Goal: Task Accomplishment & Management: Manage account settings

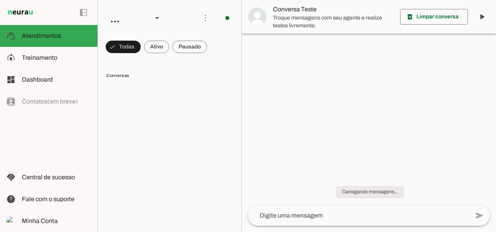
scroll to position [96, 0]
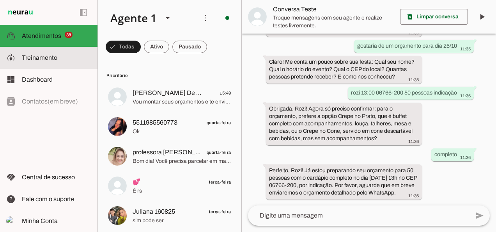
click at [46, 64] on md-item "model_training Treinamento Treinamento" at bounding box center [49, 58] width 98 height 22
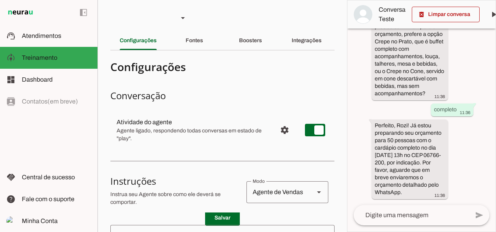
scroll to position [277, 0]
click at [0, 0] on slot "Integrações" at bounding box center [0, 0] width 0 height 0
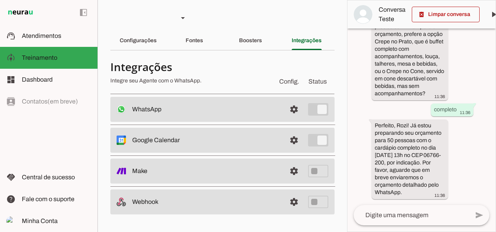
click at [308, 122] on md-item "settings Google Calendar Conectado O Agente está conectado ao calendário do Goo…" at bounding box center [222, 109] width 224 height 25
click at [295, 119] on span at bounding box center [294, 109] width 19 height 19
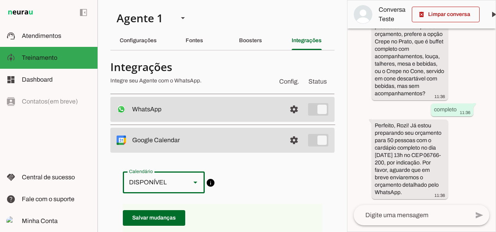
click at [194, 185] on slot at bounding box center [195, 182] width 9 height 9
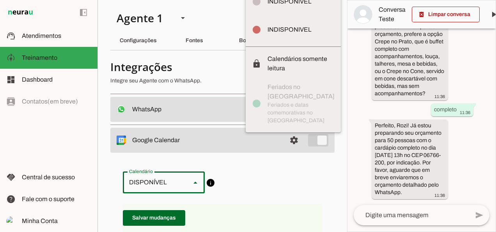
click at [349, 173] on div "há 2 dias bom dia 11:35 Seja muito bem-vindo(a)! Eu sou a Rô, assistente virtua…" at bounding box center [422, 116] width 148 height 176
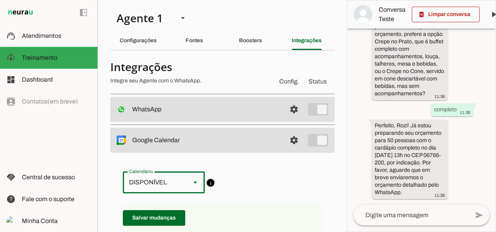
click at [192, 186] on slot at bounding box center [195, 182] width 9 height 9
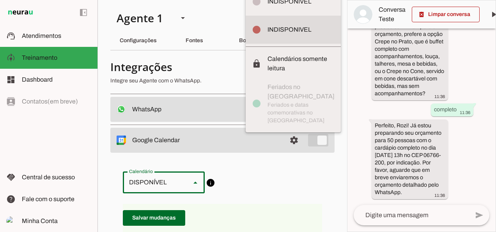
type md-outlined-select "[EMAIL_ADDRESS][DOMAIN_NAME]"
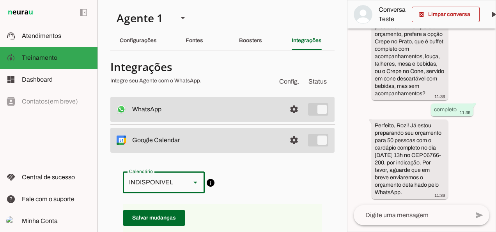
click at [272, 212] on p "Salvar mudanças" at bounding box center [222, 218] width 199 height 28
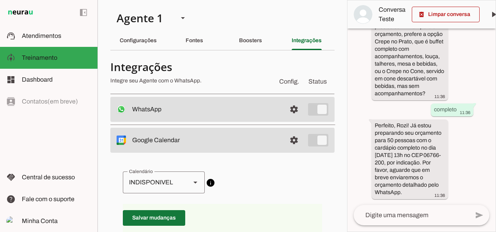
click at [163, 220] on span at bounding box center [154, 217] width 62 height 19
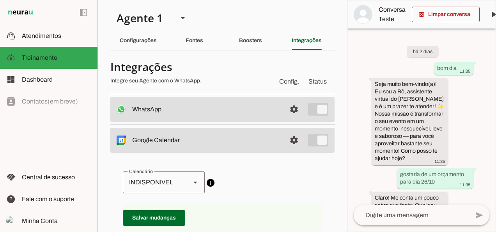
click at [235, 190] on span "circle DISPONÍVEL circle INDISPONÍVEL circle INDISPONIVEL lock Calendários some…" at bounding box center [222, 182] width 199 height 22
click at [291, 119] on span at bounding box center [294, 109] width 19 height 19
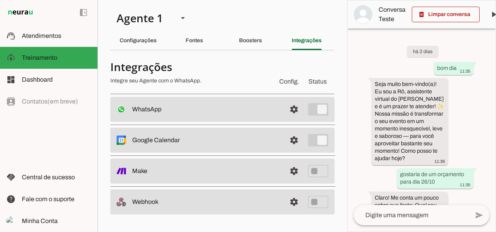
click at [239, 122] on md-item "settings Google Calendar Conectado O Agente está conectado ao calendário do Goo…" at bounding box center [222, 109] width 224 height 25
click at [292, 119] on span at bounding box center [294, 109] width 19 height 19
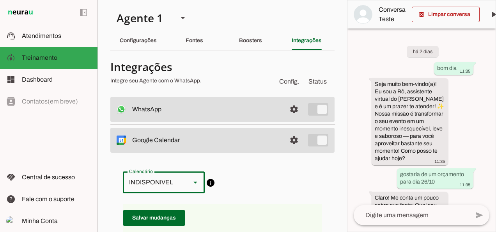
click at [199, 181] on slot at bounding box center [195, 182] width 9 height 9
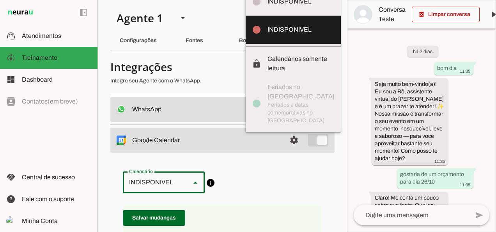
click at [301, 180] on span "circle DISPONÍVEL circle INDISPONÍVEL circle INDISPONIVEL lock Calendários some…" at bounding box center [222, 182] width 199 height 22
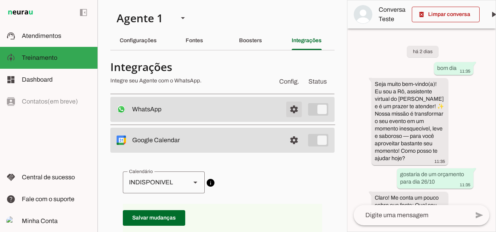
click at [288, 108] on span at bounding box center [294, 109] width 19 height 19
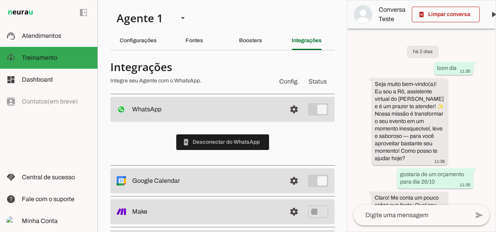
click at [227, 114] on slot at bounding box center [206, 109] width 148 height 9
click at [187, 122] on md-item "settings Google Calendar Conectado O Agente está conectado ao calendário do Goo…" at bounding box center [222, 109] width 224 height 25
click at [0, 0] on slot "Google Calendar Conectado O Agente está conectado ao calendário do Google." at bounding box center [0, 0] width 0 height 0
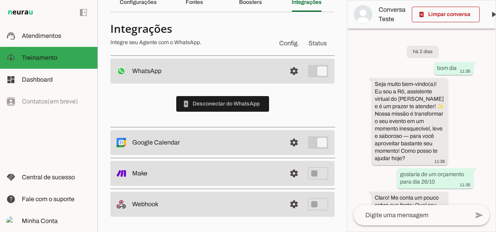
click at [197, 76] on slot at bounding box center [206, 70] width 148 height 9
click at [289, 80] on span at bounding box center [294, 71] width 19 height 19
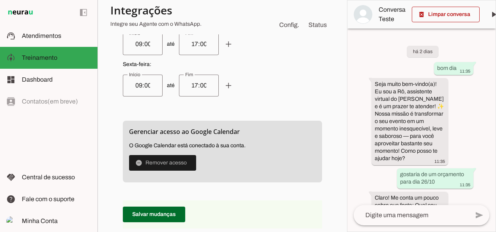
scroll to position [412, 0]
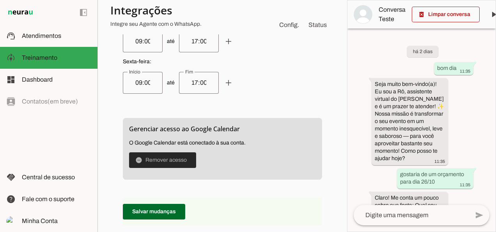
click at [155, 160] on span at bounding box center [162, 160] width 67 height 19
drag, startPoint x: 148, startPoint y: 150, endPoint x: 148, endPoint y: 146, distance: 4.0
click at [148, 146] on p "O Google Calendar está conectado à sua conta. remove_circle Remover acesso" at bounding box center [222, 153] width 187 height 29
drag, startPoint x: 148, startPoint y: 146, endPoint x: 144, endPoint y: 140, distance: 7.0
click at [144, 140] on p "O Google Calendar está conectado à sua conta. remove_circle Remover acesso" at bounding box center [222, 153] width 187 height 29
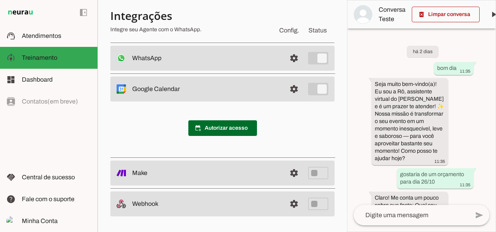
scroll to position [51, 0]
